Goal: Navigation & Orientation: Find specific page/section

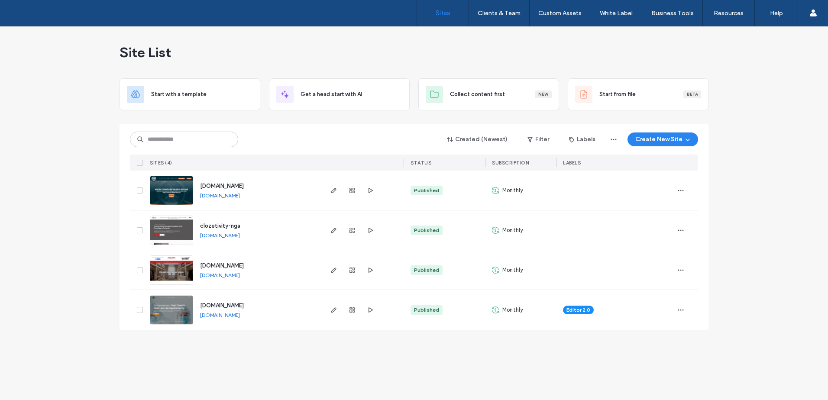
click at [240, 237] on link "[DOMAIN_NAME]" at bounding box center [220, 235] width 40 height 6
click at [334, 231] on use "button" at bounding box center [333, 230] width 5 height 5
drag, startPoint x: 302, startPoint y: 235, endPoint x: 199, endPoint y: 236, distance: 103.0
click at [199, 236] on div "clozetivity-nga [DOMAIN_NAME]" at bounding box center [257, 229] width 129 height 39
copy link "[DOMAIN_NAME]"
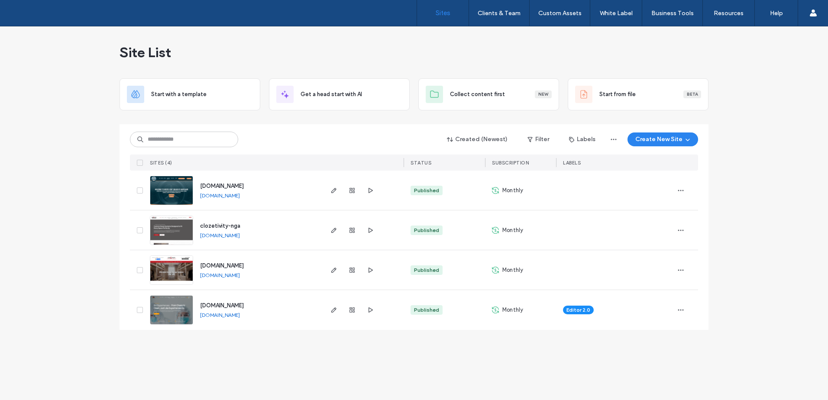
click at [768, 289] on div "Site List Start with a template Get a head start with AI Collect content first …" at bounding box center [414, 213] width 828 height 374
click at [681, 310] on use "button" at bounding box center [681, 310] width 6 height 1
click at [656, 265] on div "Site Dashboard" at bounding box center [648, 271] width 77 height 16
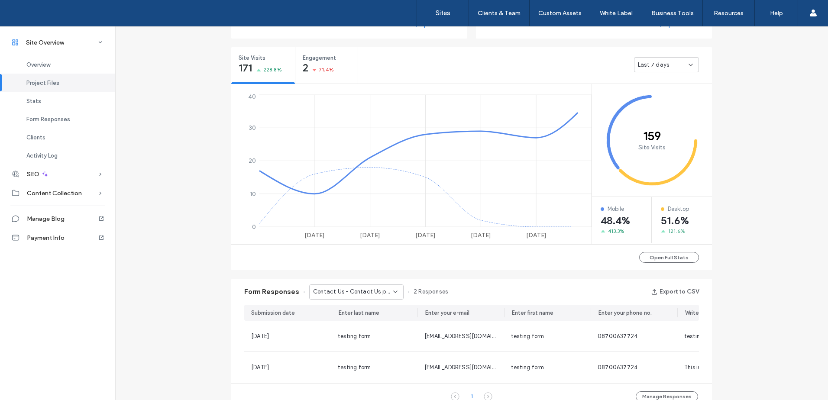
scroll to position [317, 0]
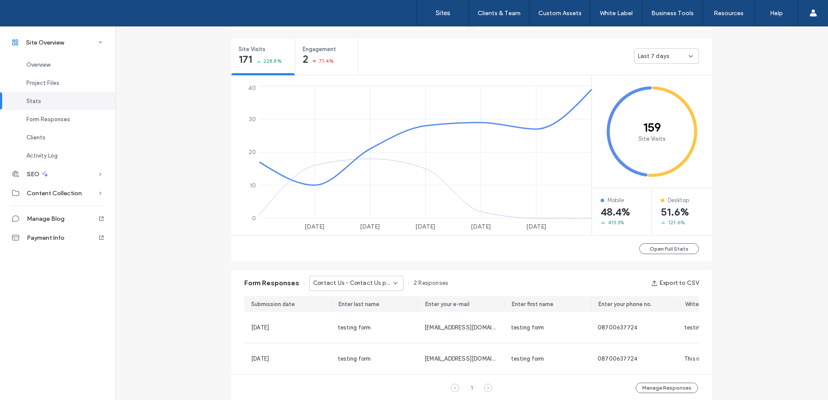
scroll to position [476, 0]
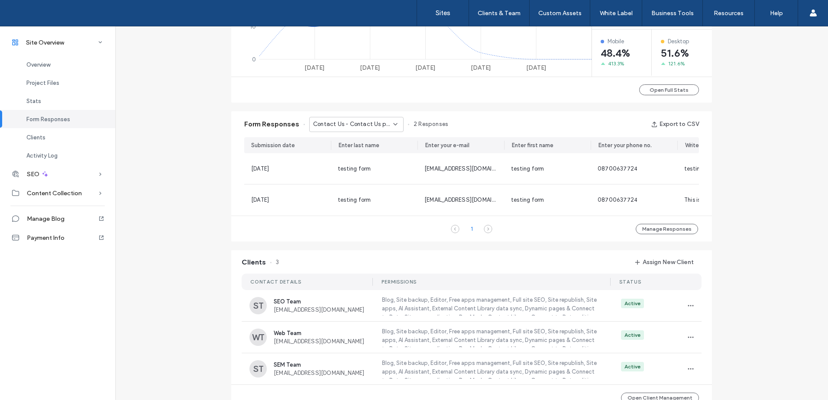
scroll to position [635, 0]
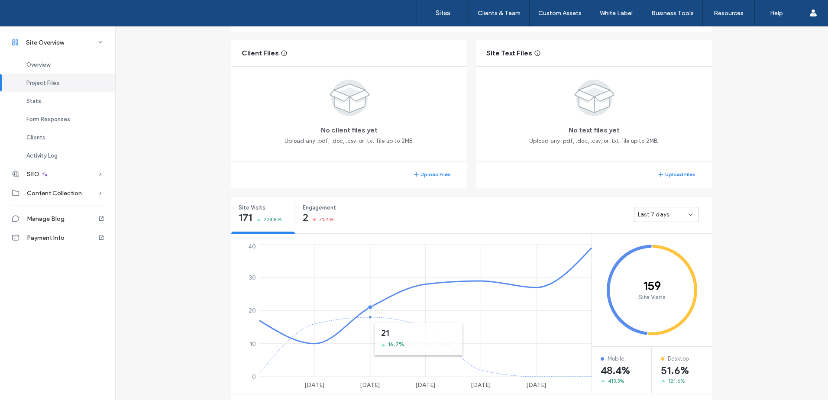
scroll to position [476, 0]
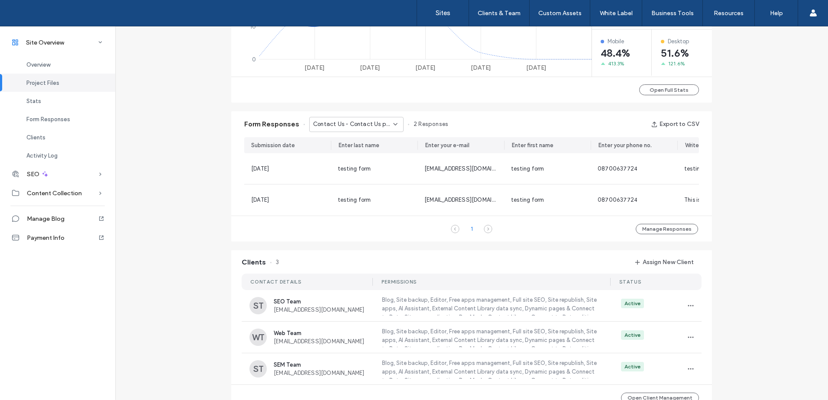
click at [373, 120] on span "Contact Us - Contact Us page" at bounding box center [353, 124] width 80 height 9
click at [366, 148] on div "Contact Us - Crime Scene Cleanup page" at bounding box center [352, 154] width 94 height 15
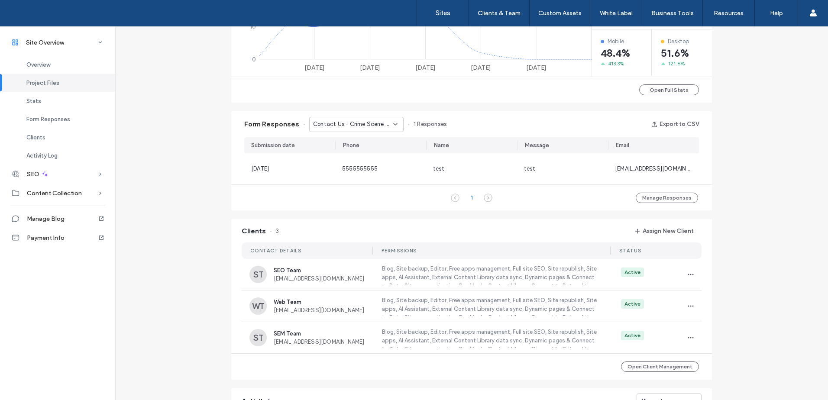
click at [188, 229] on div "Site Overview [DOMAIN_NAME] Site ID: 1f4549d9 [URL][DOMAIN_NAME] Published [DAT…" at bounding box center [471, 92] width 713 height 1084
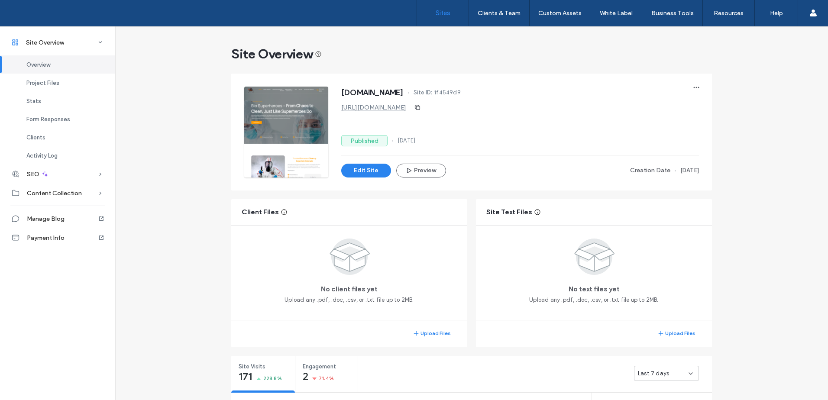
click at [440, 14] on label "Sites" at bounding box center [443, 13] width 15 height 8
